Goal: Task Accomplishment & Management: Manage account settings

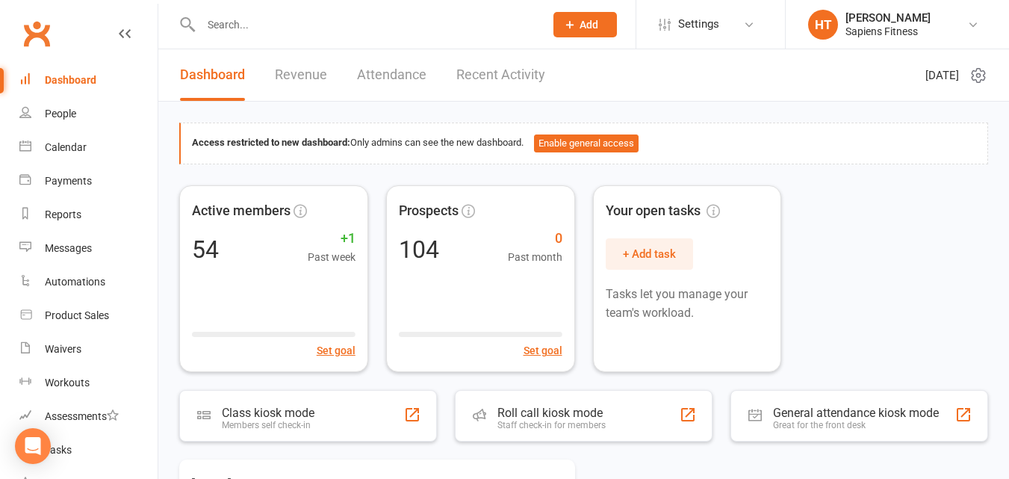
click at [268, 16] on input "text" at bounding box center [365, 24] width 338 height 21
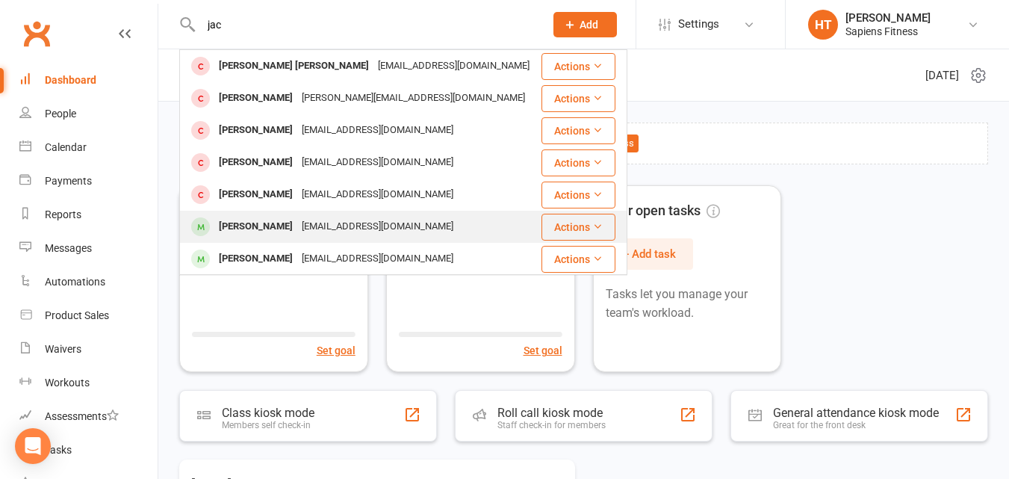
type input "jac"
click at [260, 229] on div "[PERSON_NAME]" at bounding box center [255, 227] width 83 height 22
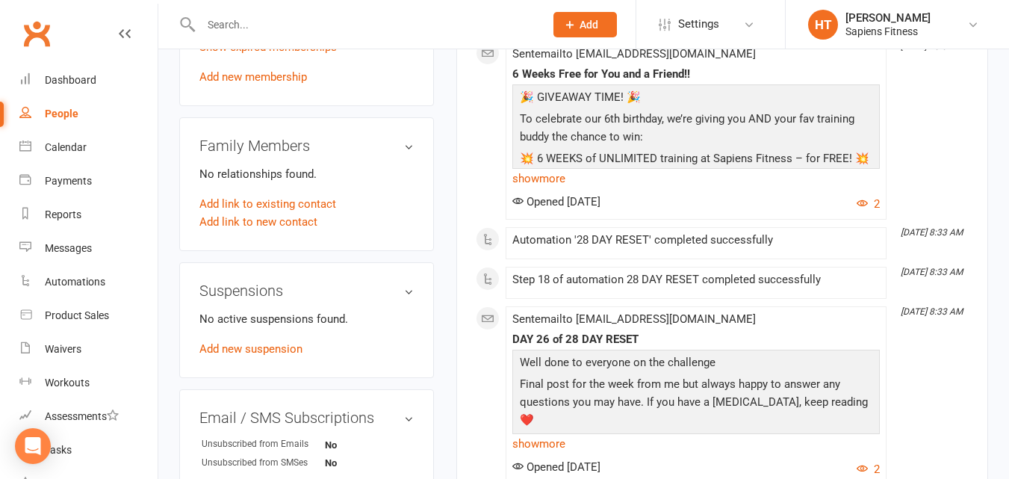
scroll to position [748, 0]
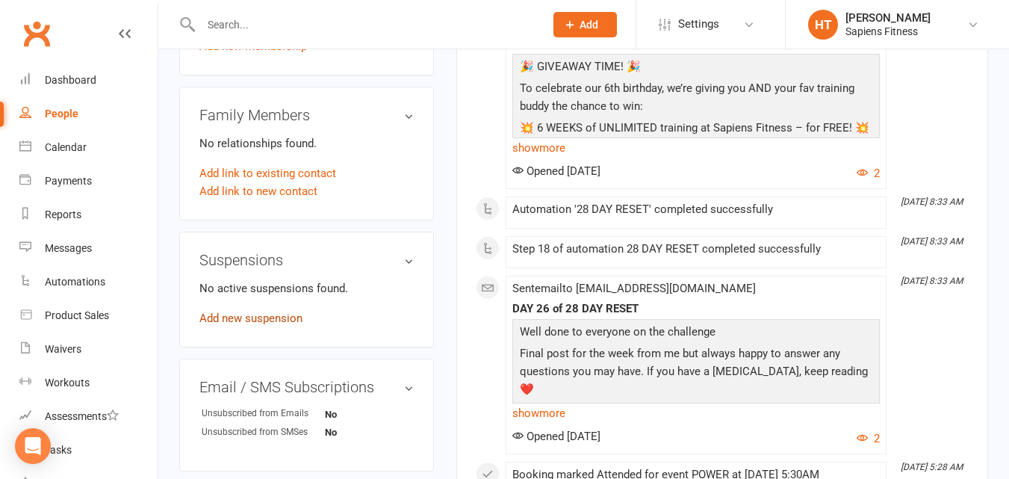
click at [241, 325] on link "Add new suspension" at bounding box center [250, 317] width 103 height 13
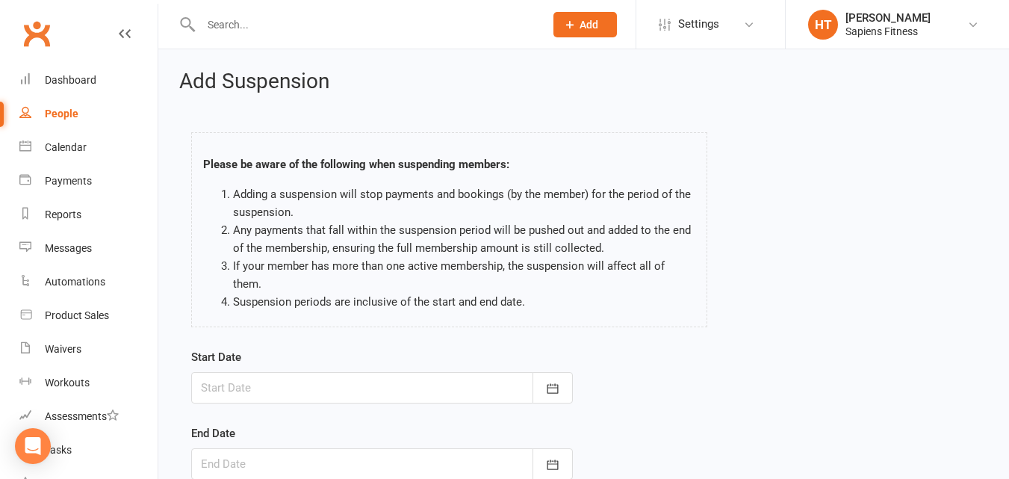
click at [272, 378] on div at bounding box center [382, 387] width 382 height 31
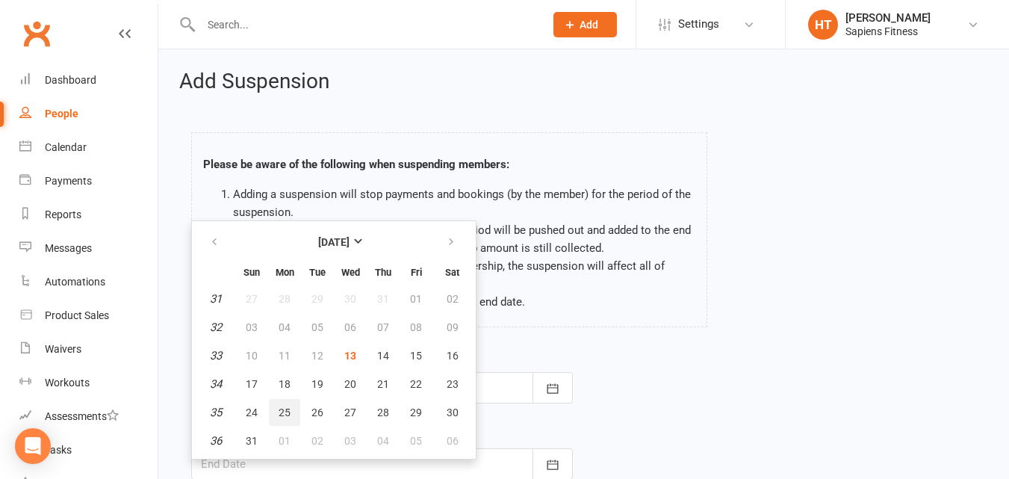
click at [283, 406] on span "25" at bounding box center [285, 412] width 12 height 12
type input "[DATE]"
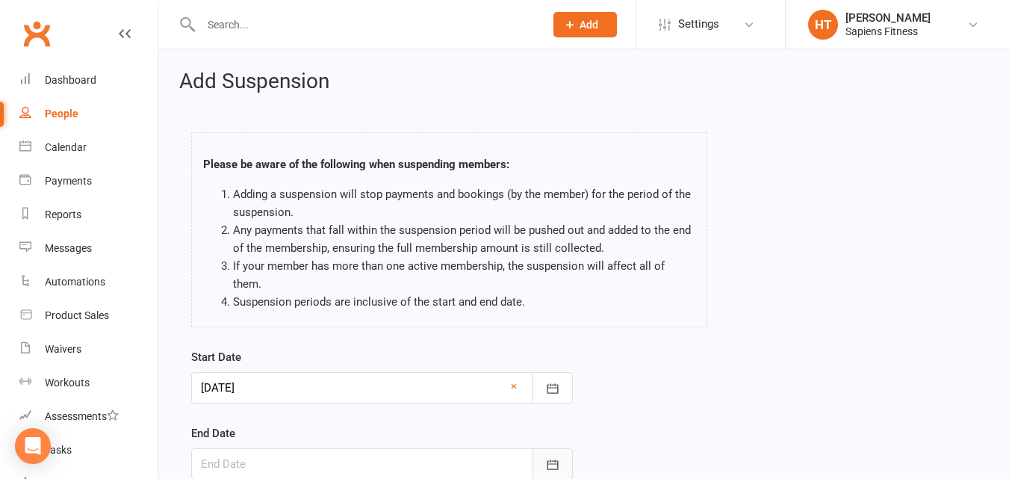
click at [554, 459] on icon "button" at bounding box center [552, 464] width 11 height 10
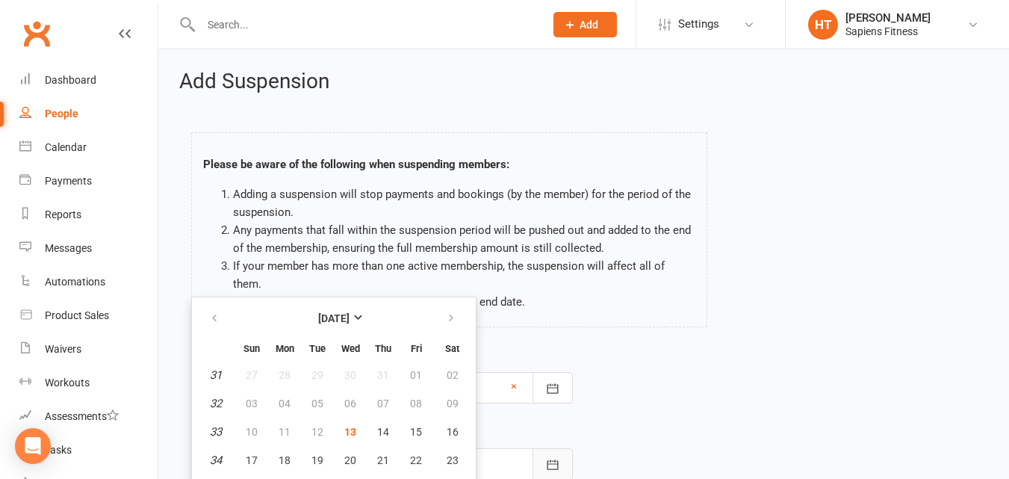
scroll to position [35, 0]
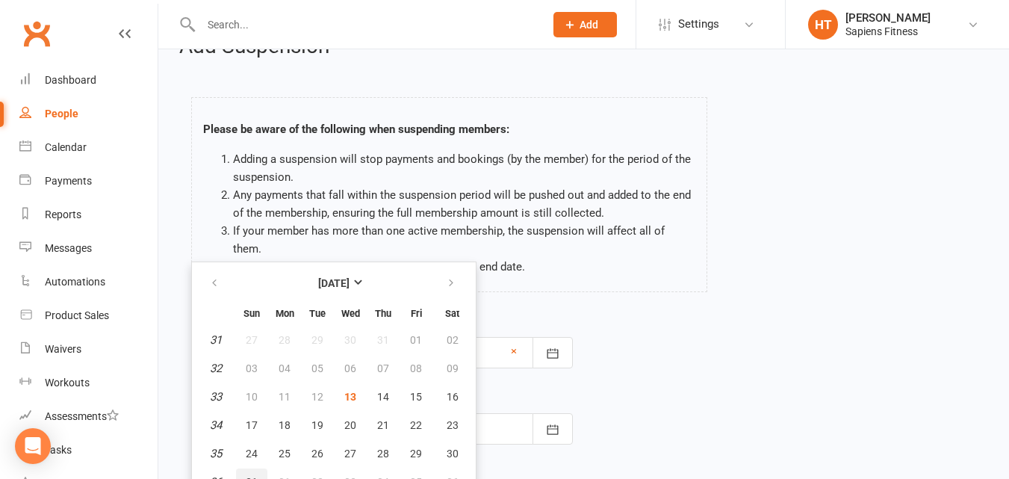
click at [252, 476] on span "31" at bounding box center [252, 482] width 12 height 12
type input "[DATE]"
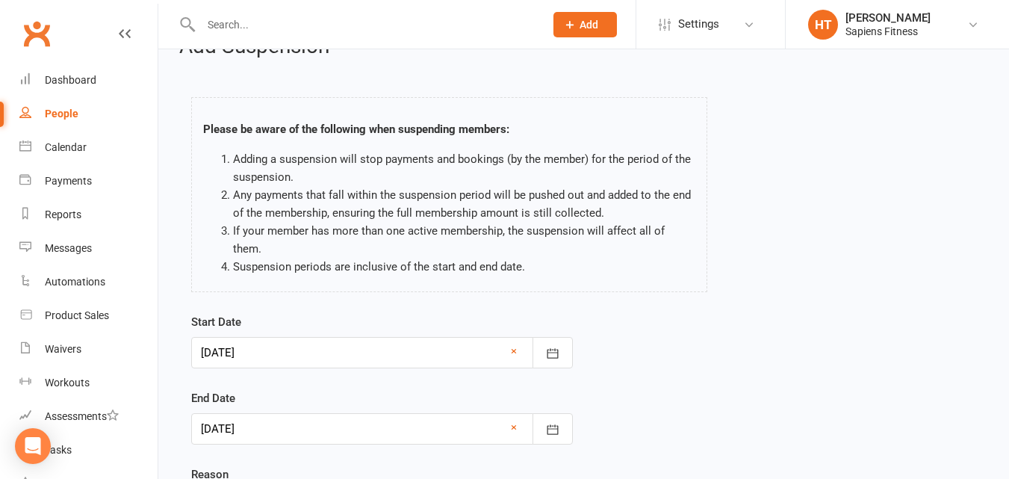
scroll to position [178, 0]
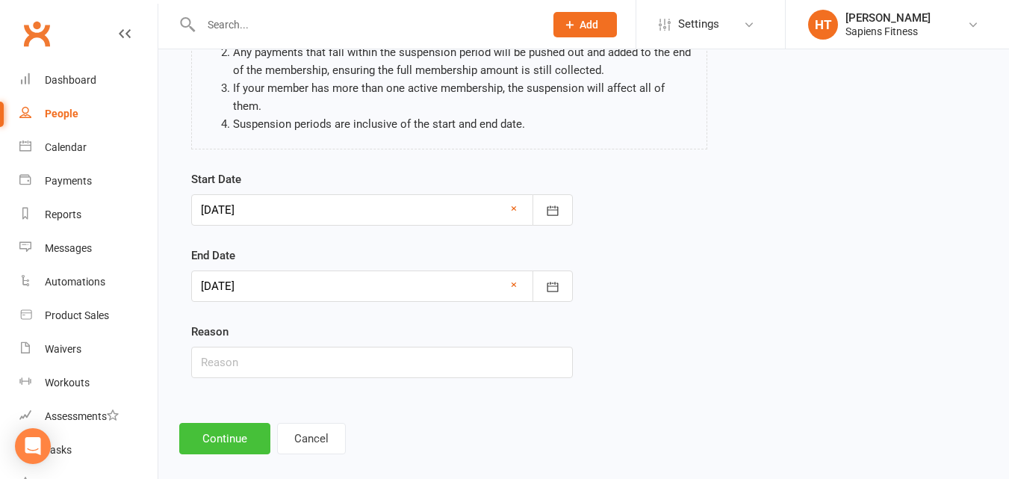
click at [238, 423] on button "Continue" at bounding box center [224, 438] width 91 height 31
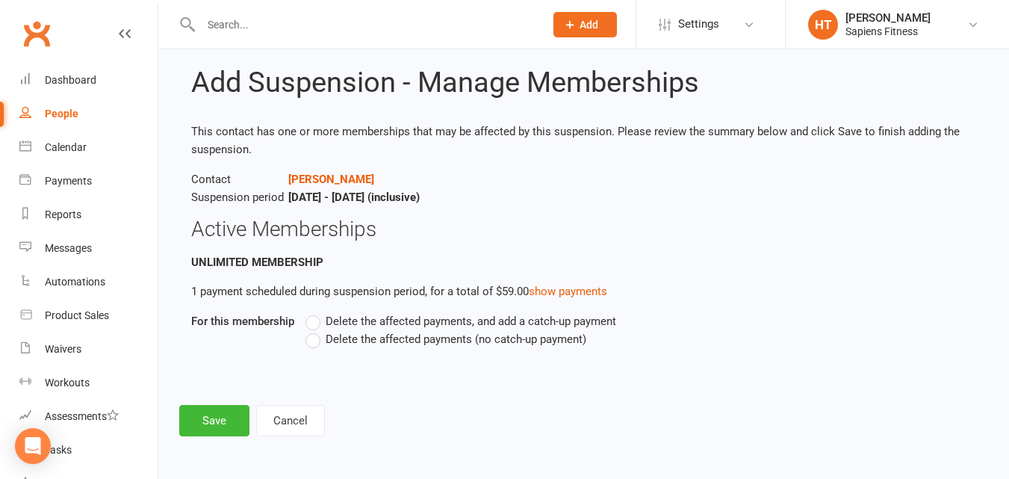
scroll to position [0, 0]
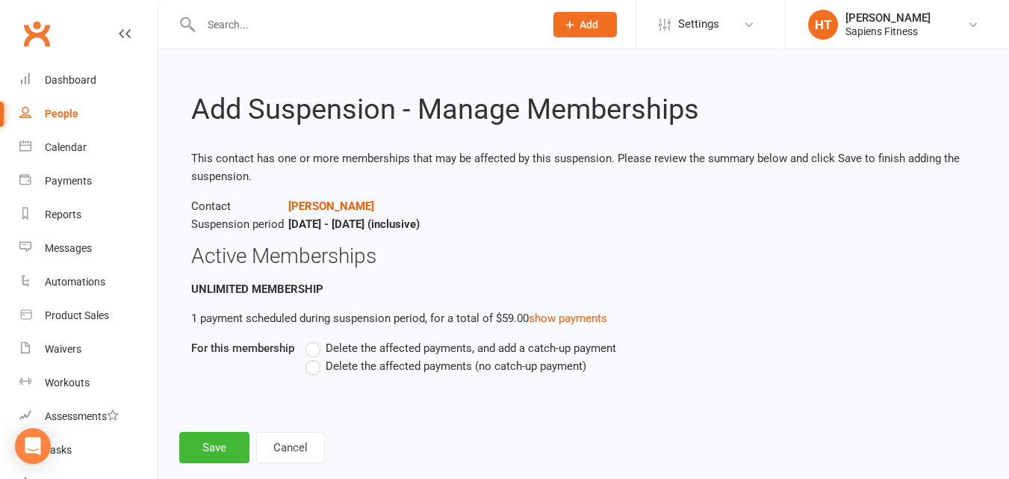
click at [332, 368] on span "Delete the affected payments (no catch-up payment)" at bounding box center [456, 365] width 261 height 16
click at [315, 357] on input "Delete the affected payments (no catch-up payment)" at bounding box center [310, 357] width 10 height 0
click at [208, 445] on button "Save" at bounding box center [214, 447] width 70 height 31
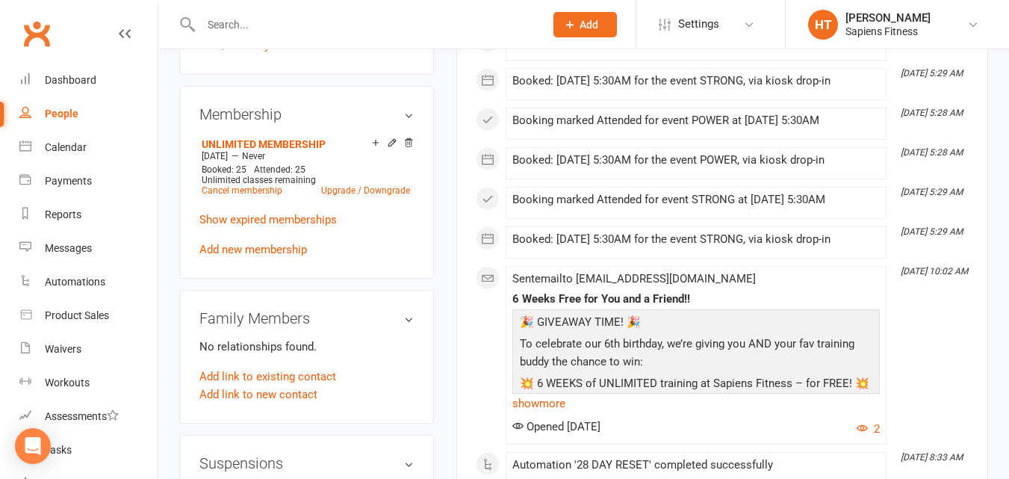
scroll to position [717, 0]
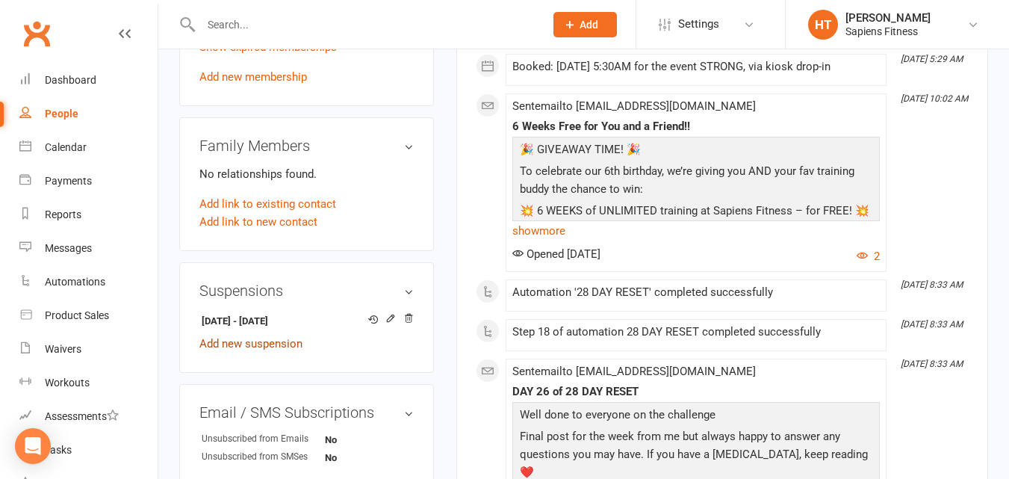
click at [274, 350] on link "Add new suspension" at bounding box center [250, 343] width 103 height 13
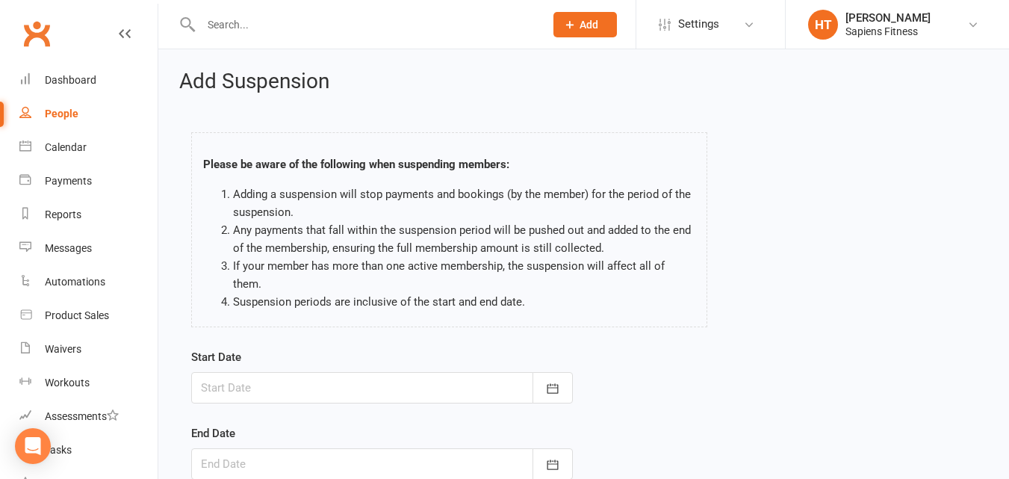
click at [287, 372] on div at bounding box center [382, 387] width 382 height 31
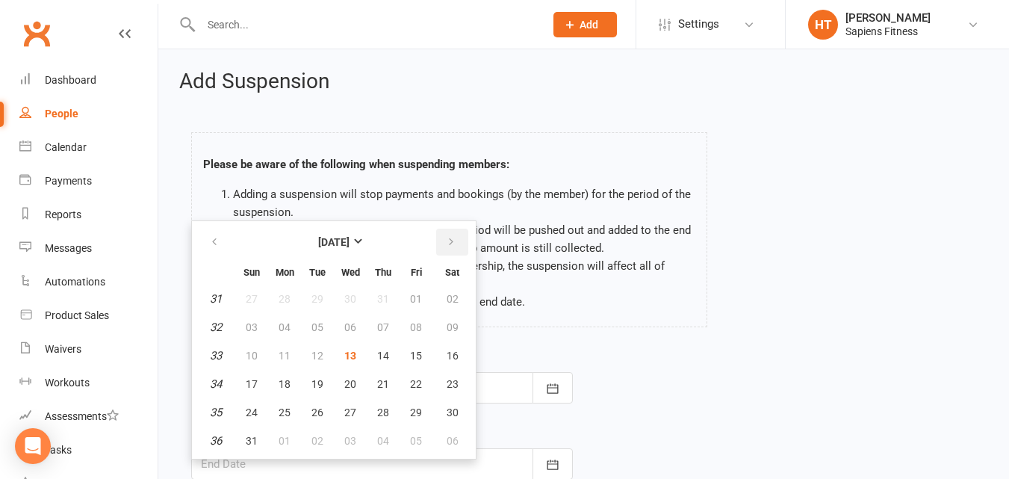
click at [450, 232] on button "button" at bounding box center [452, 242] width 32 height 27
click at [282, 350] on span "15" at bounding box center [285, 356] width 12 height 12
type input "[DATE]"
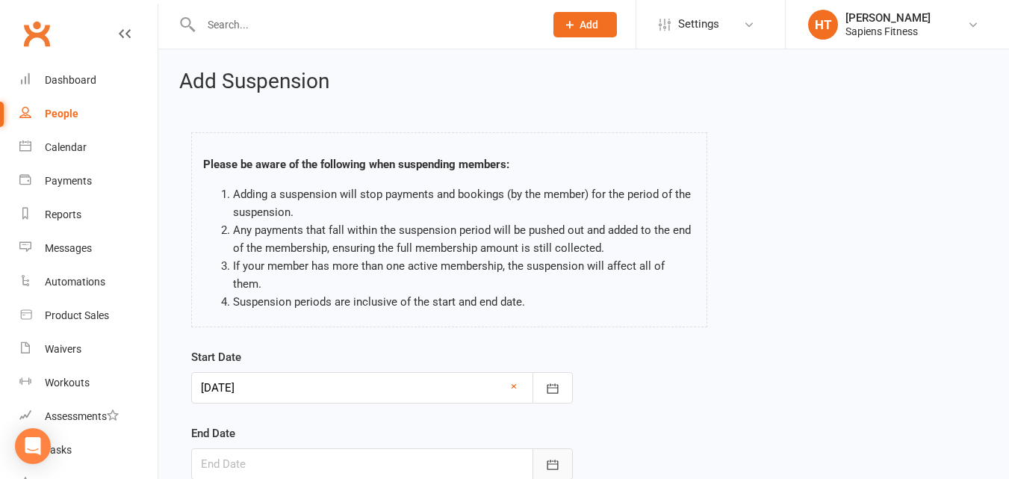
click at [550, 457] on icon "button" at bounding box center [552, 464] width 15 height 15
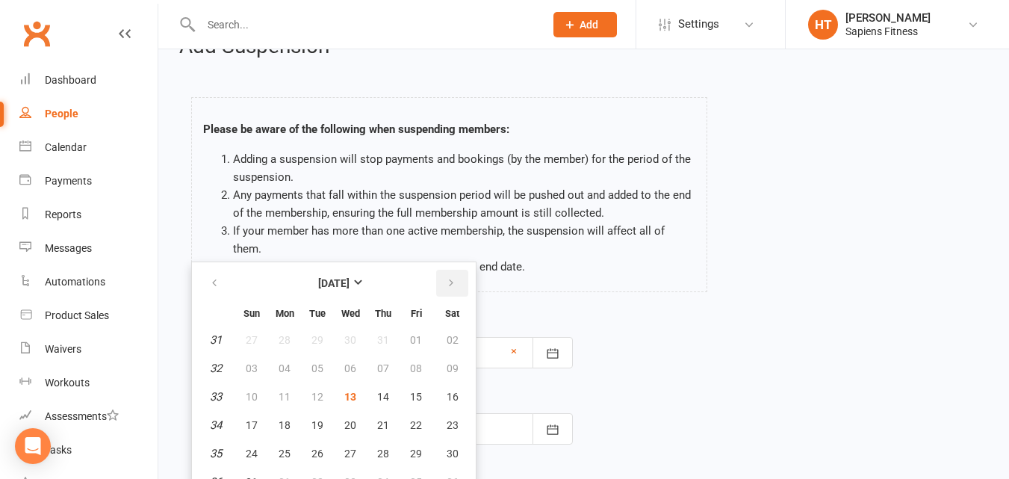
click at [450, 277] on icon "button" at bounding box center [451, 283] width 10 height 12
click at [249, 419] on span "21" at bounding box center [252, 425] width 12 height 12
type input "[DATE]"
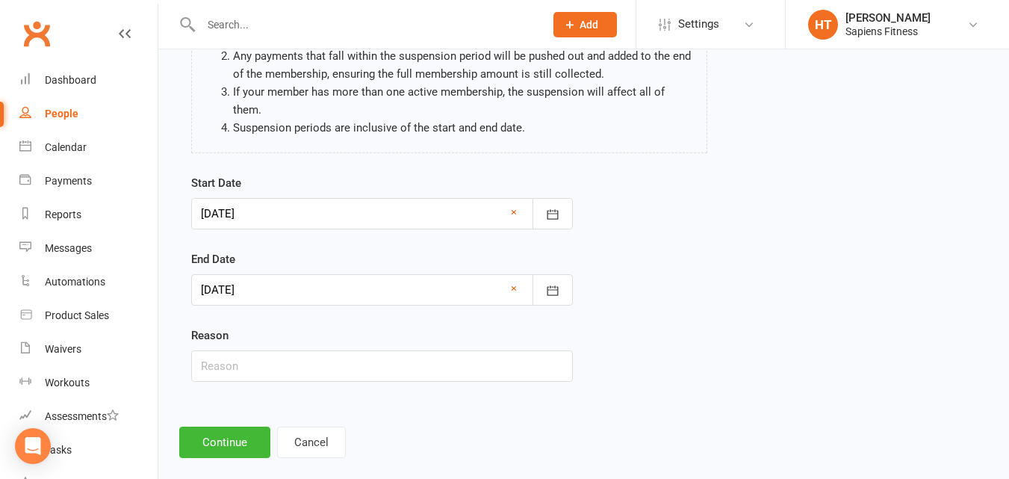
scroll to position [178, 0]
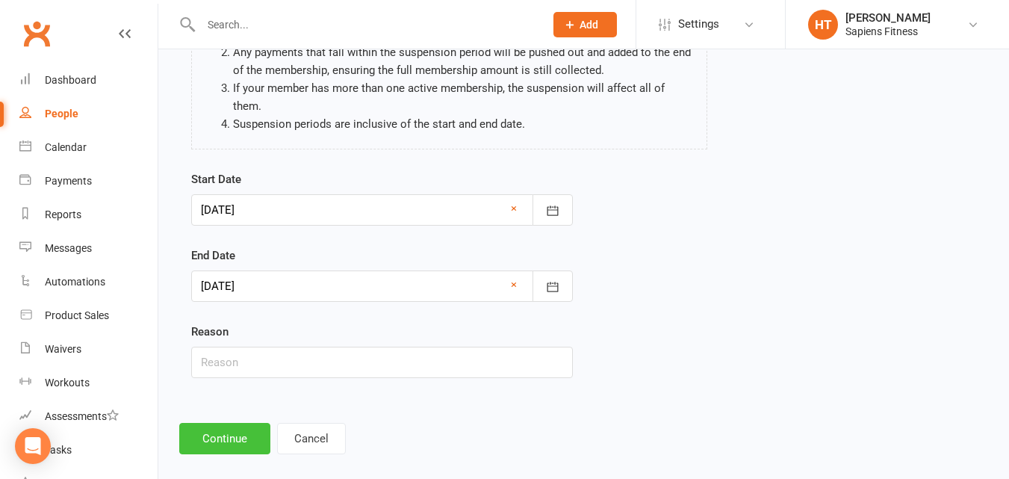
click at [222, 423] on button "Continue" at bounding box center [224, 438] width 91 height 31
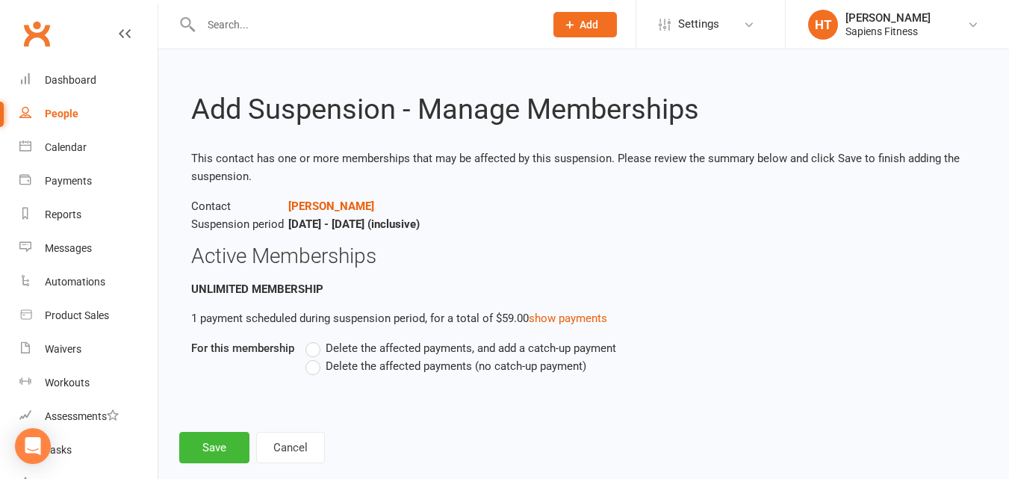
click at [319, 368] on label "Delete the affected payments (no catch-up payment)" at bounding box center [445, 366] width 281 height 18
click at [315, 357] on input "Delete the affected payments (no catch-up payment)" at bounding box center [310, 357] width 10 height 0
click at [193, 452] on button "Save" at bounding box center [214, 447] width 70 height 31
